Goal: Transaction & Acquisition: Purchase product/service

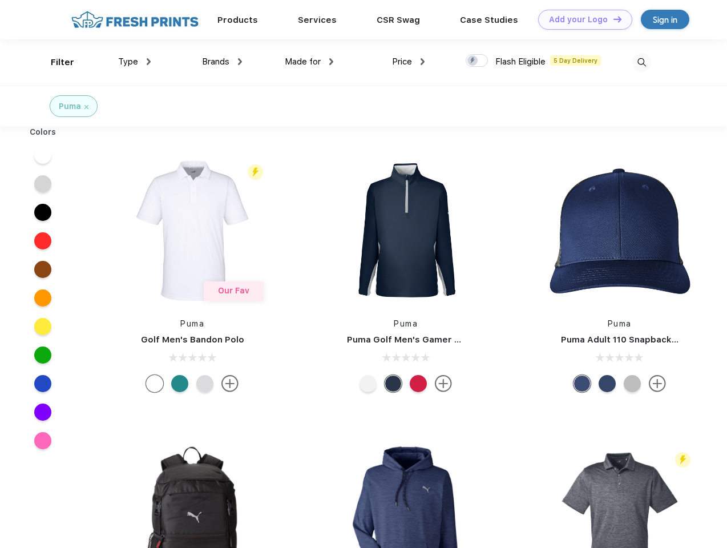
click at [581, 19] on link "Add your Logo Design Tool" at bounding box center [585, 20] width 94 height 20
click at [55, 62] on div "Filter" at bounding box center [62, 62] width 23 height 13
click at [135, 62] on span "Type" at bounding box center [128, 62] width 20 height 10
click at [222, 62] on span "Brands" at bounding box center [215, 62] width 27 height 10
click at [309, 62] on span "Made for" at bounding box center [303, 62] width 36 height 10
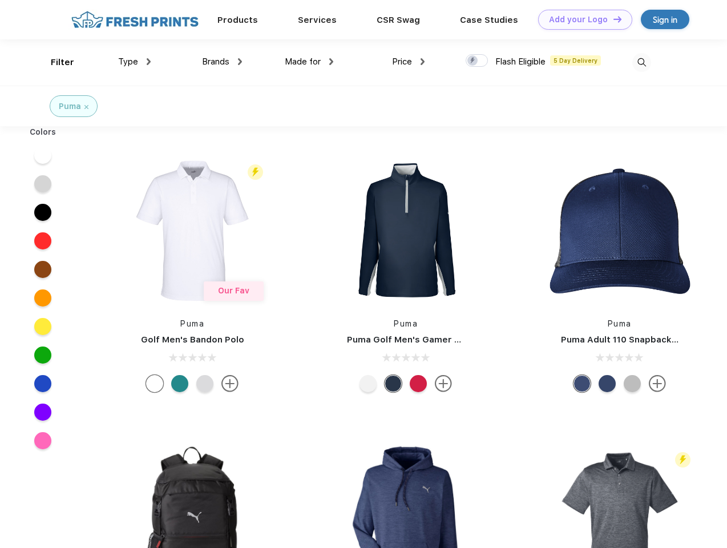
click at [409, 62] on span "Price" at bounding box center [402, 62] width 20 height 10
click at [477, 61] on div at bounding box center [477, 60] width 22 height 13
click at [473, 61] on input "checkbox" at bounding box center [469, 57] width 7 height 7
click at [642, 62] on img at bounding box center [641, 62] width 19 height 19
click at [43, 155] on div at bounding box center [43, 155] width 44 height 29
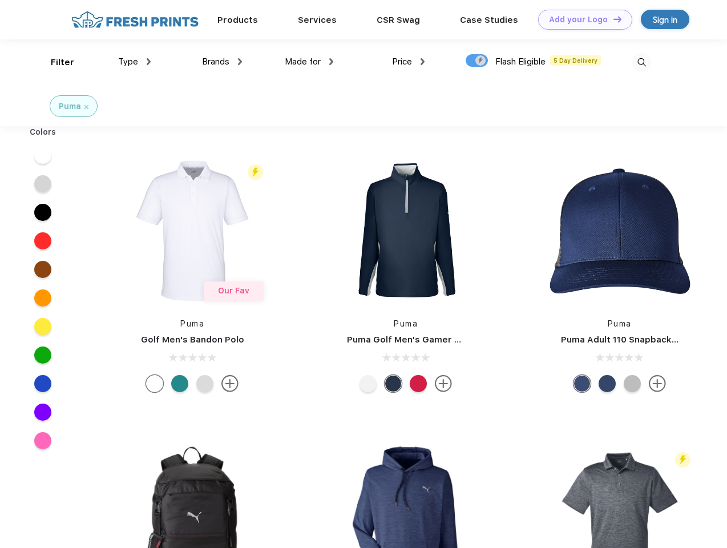
click at [43, 184] on div at bounding box center [43, 184] width 44 height 29
